Goal: Use online tool/utility: Utilize a website feature to perform a specific function

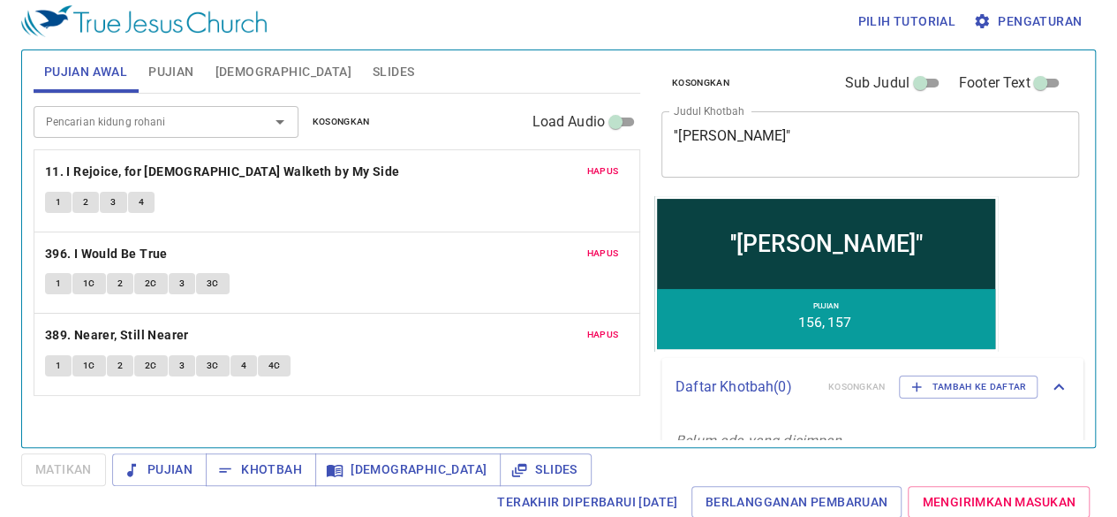
scroll to position [7, 0]
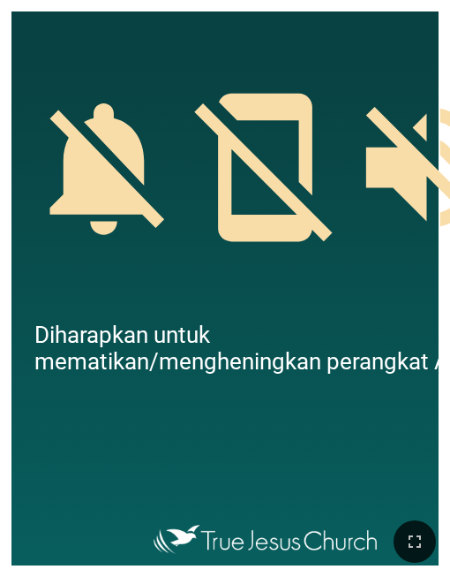
drag, startPoint x: 411, startPoint y: 547, endPoint x: 412, endPoint y: 606, distance: 58.3
click at [411, 529] on icon "button" at bounding box center [414, 541] width 21 height 21
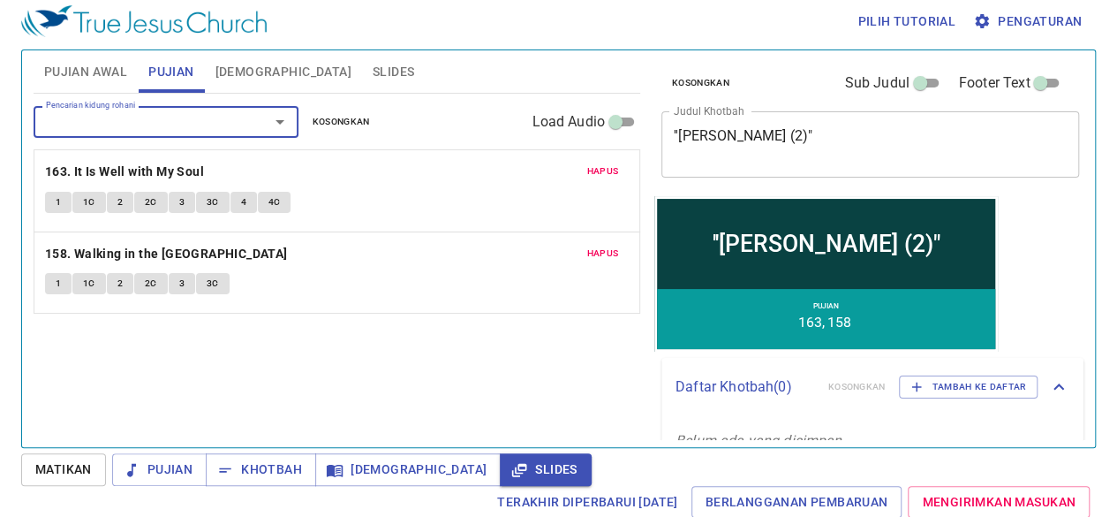
scroll to position [7, 0]
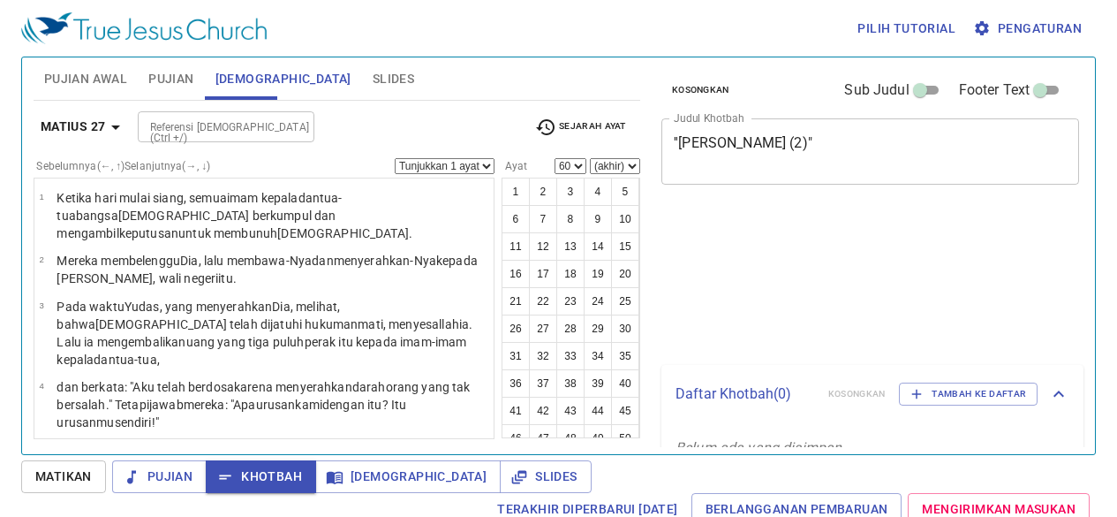
select select "60"
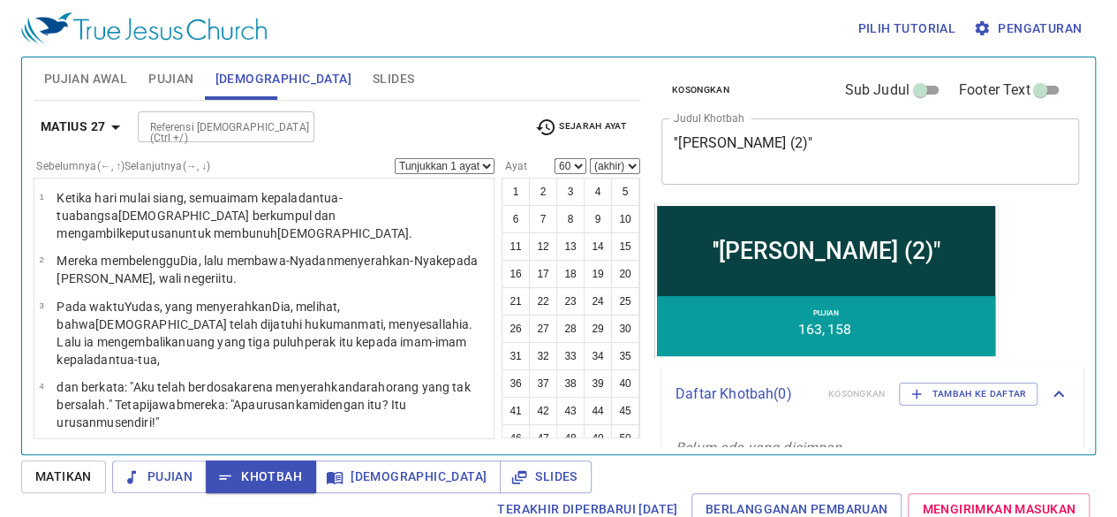
scroll to position [2929, 0]
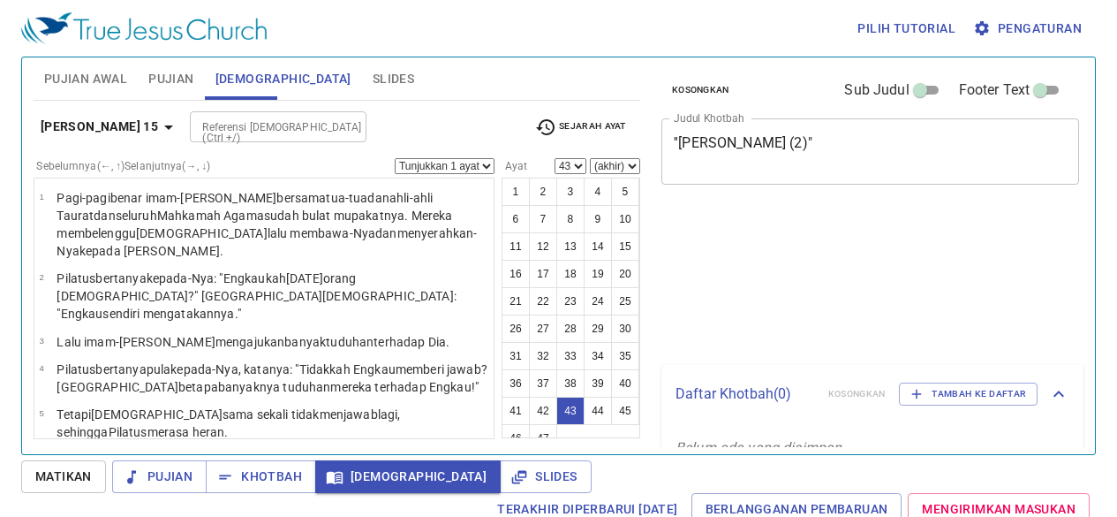
select select "43"
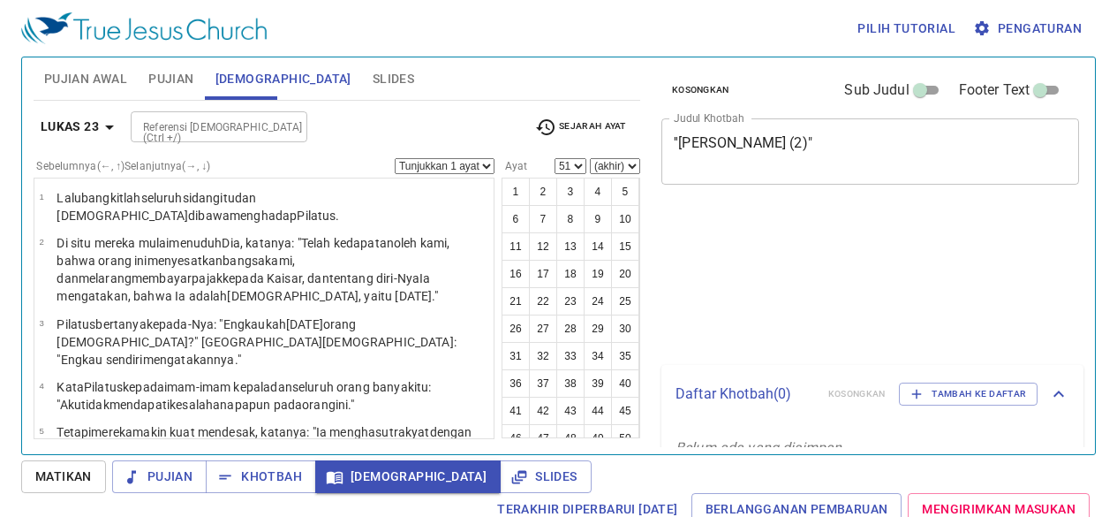
select select "51"
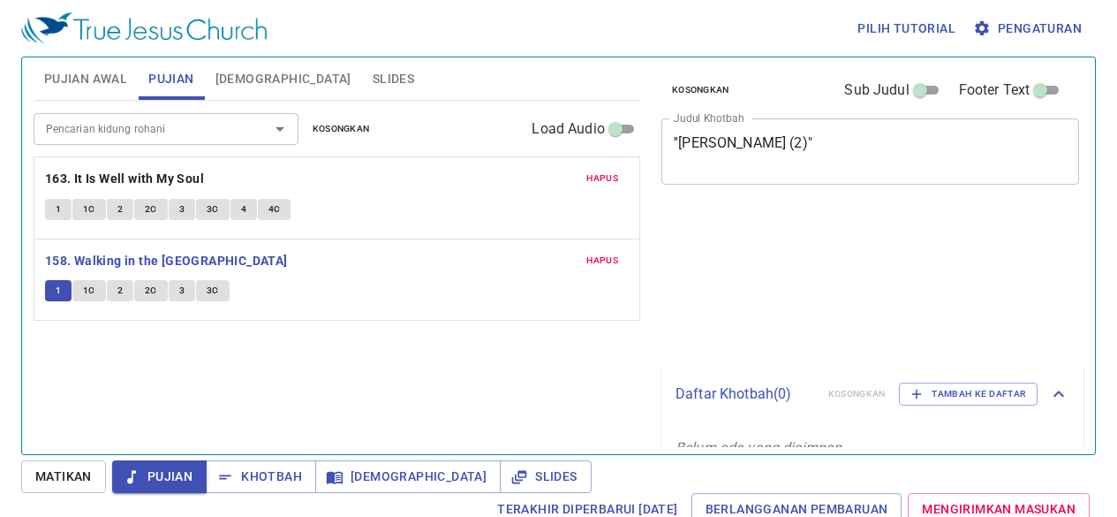
scroll to position [8, 0]
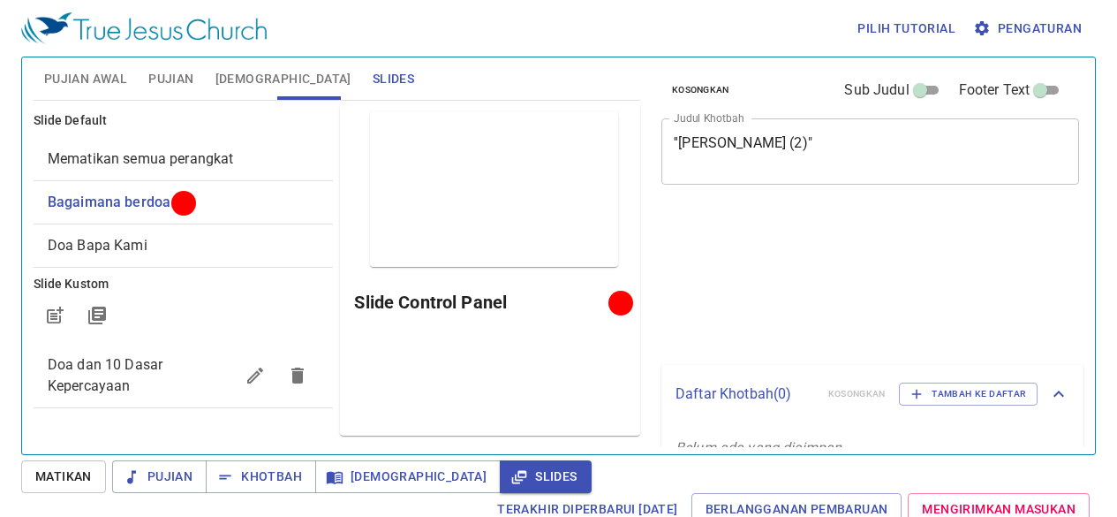
scroll to position [8, 0]
